Goal: Navigation & Orientation: Understand site structure

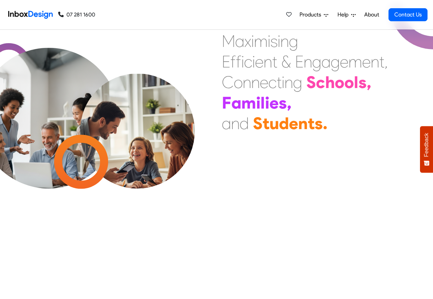
scroll to position [494, 0]
